Goal: Information Seeking & Learning: Understand process/instructions

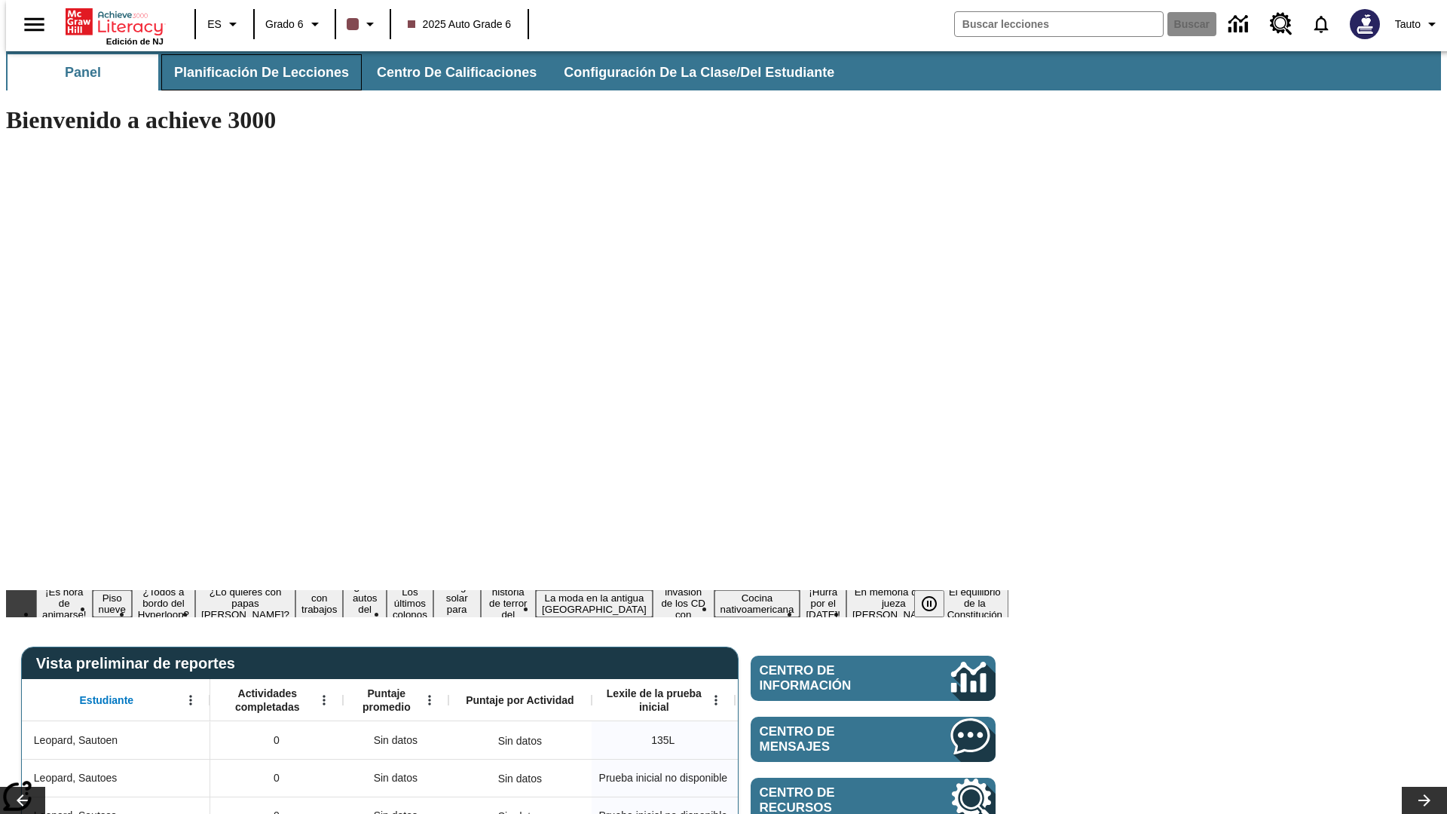
click at [252, 72] on span "Planificación de lecciones" at bounding box center [261, 72] width 175 height 17
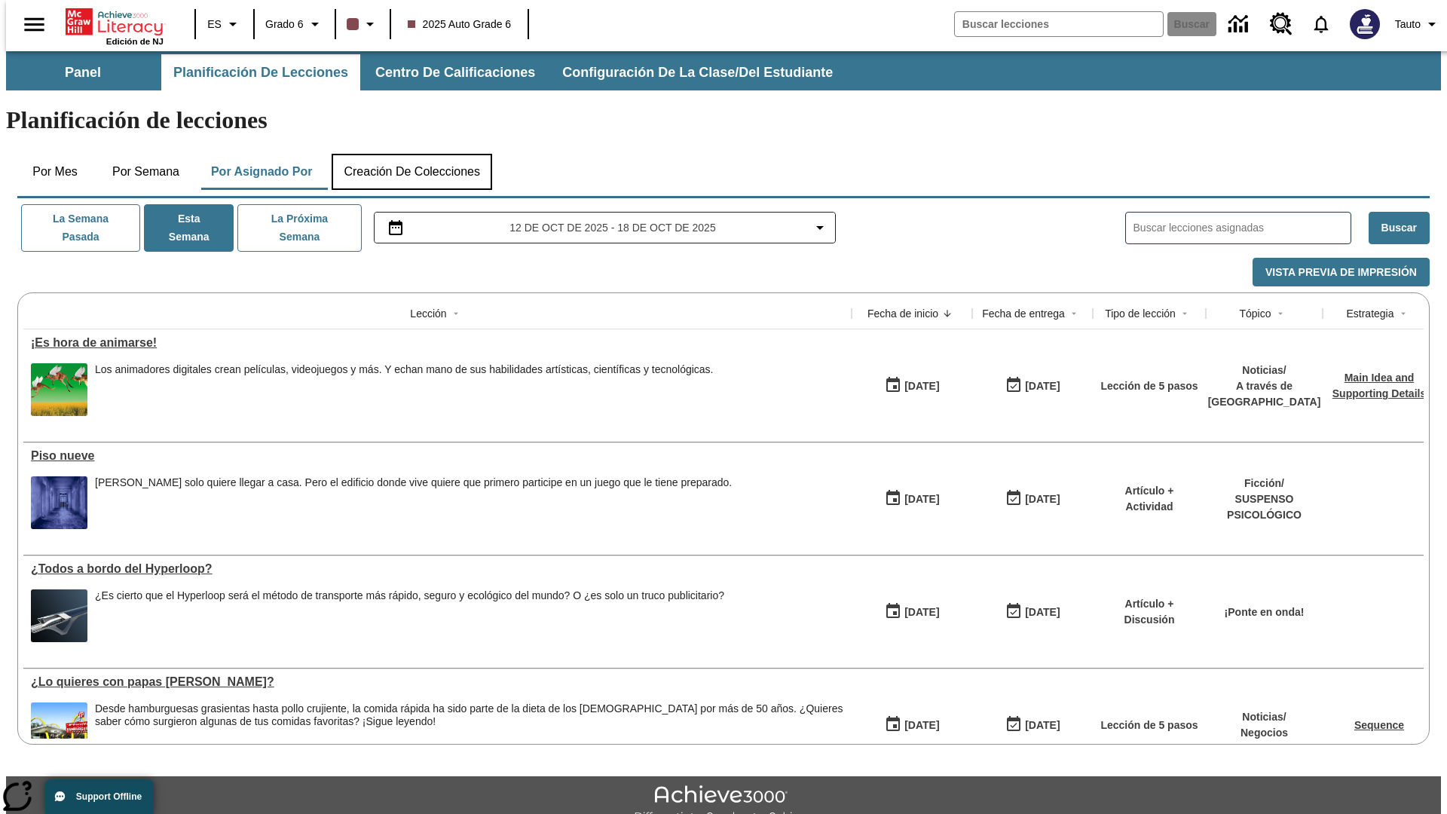
click at [412, 154] on button "Creación de colecciones" at bounding box center [412, 172] width 161 height 36
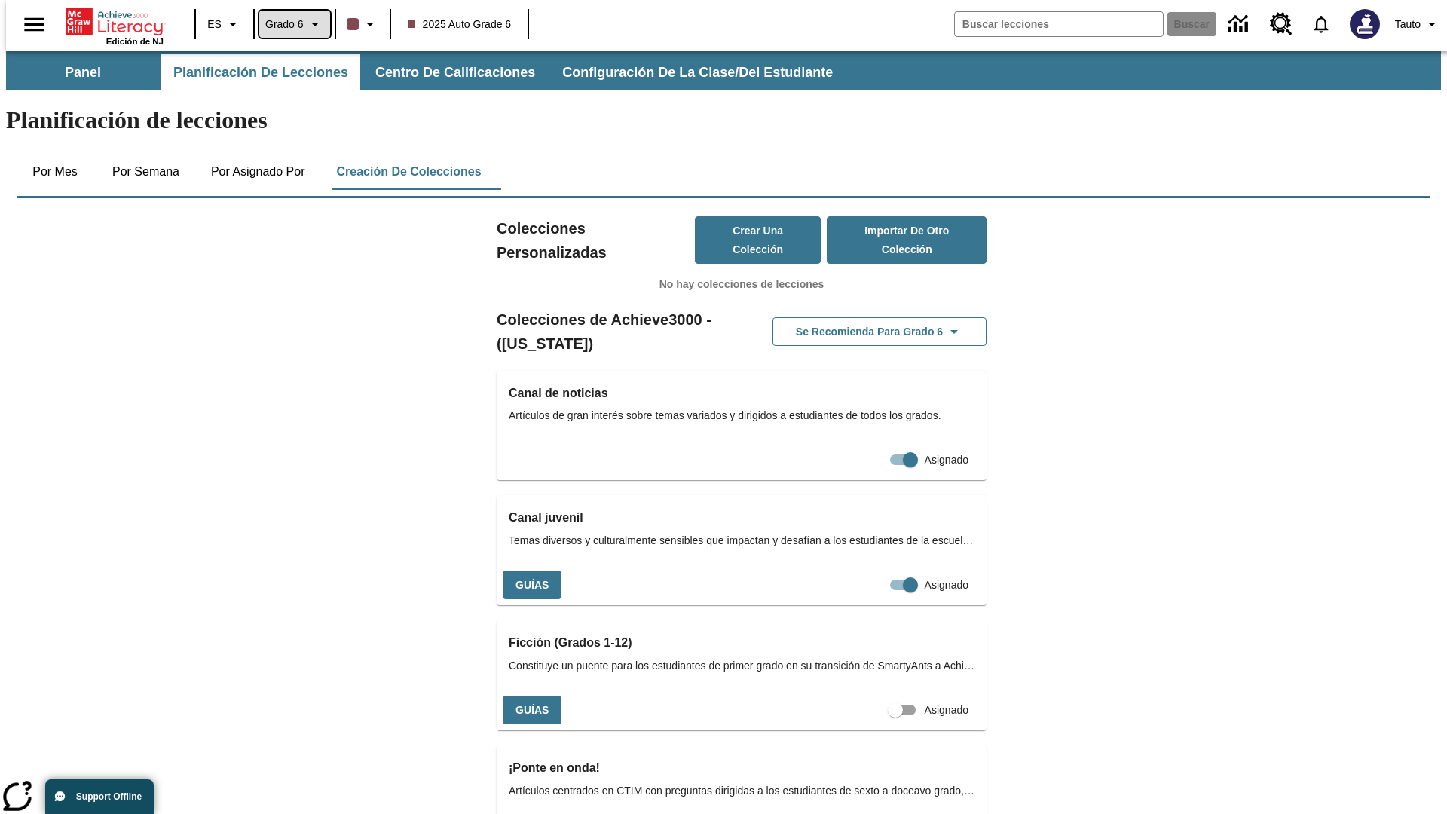
click at [289, 24] on span "Grado 6" at bounding box center [284, 25] width 38 height 16
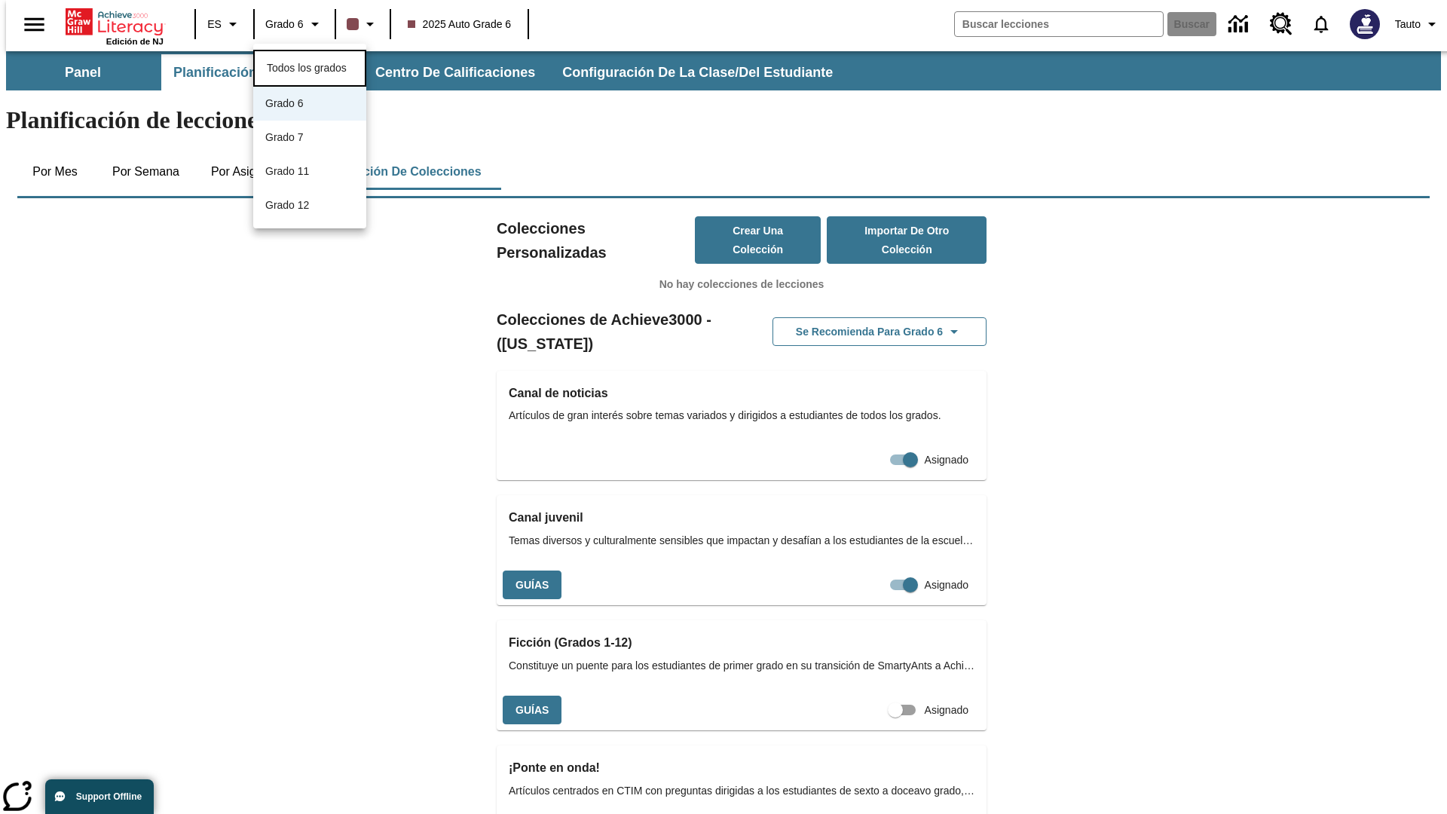
click at [310, 66] on span "Todos los grados" at bounding box center [307, 68] width 80 height 12
